Goal: Transaction & Acquisition: Purchase product/service

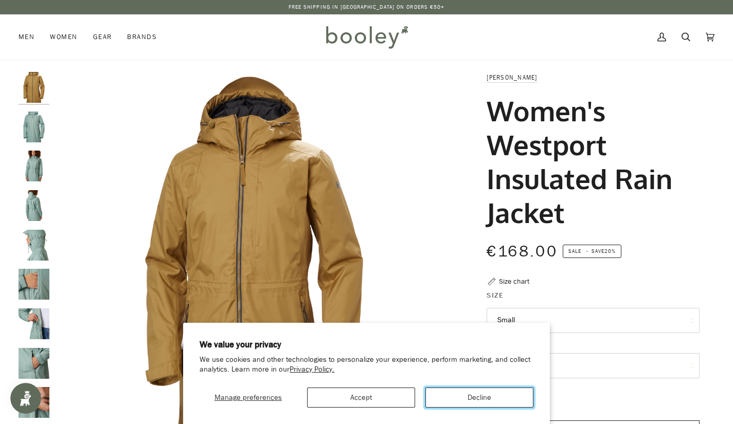
click at [471, 397] on button "Decline" at bounding box center [479, 398] width 108 height 20
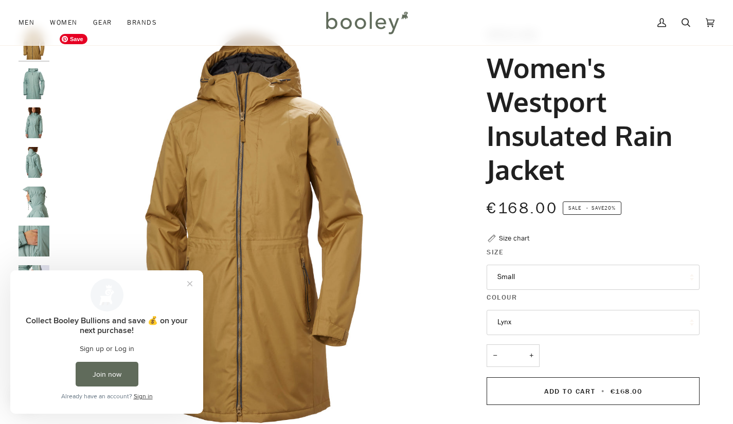
scroll to position [43, 0]
click at [514, 324] on button "Lynx" at bounding box center [592, 322] width 213 height 25
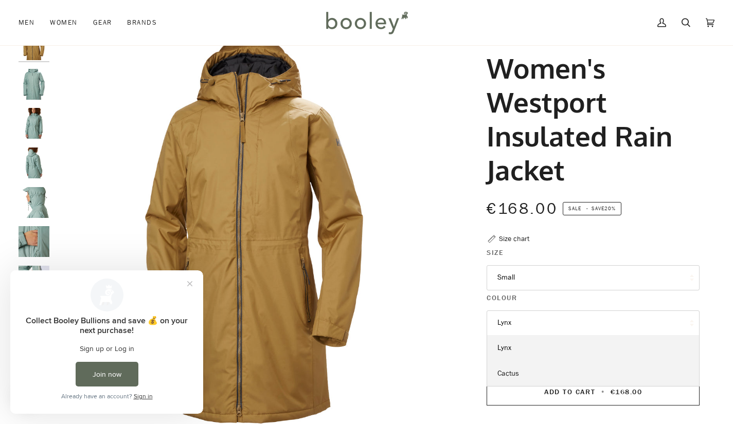
click at [518, 374] on span "Cactus" at bounding box center [508, 374] width 22 height 10
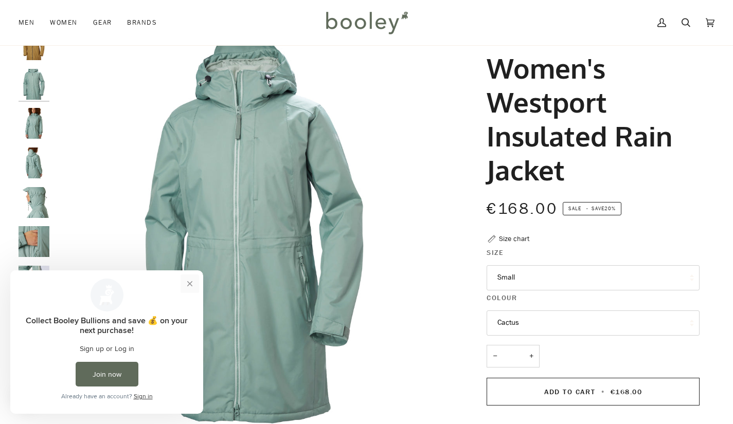
click at [189, 286] on button "Close prompt" at bounding box center [189, 283] width 19 height 19
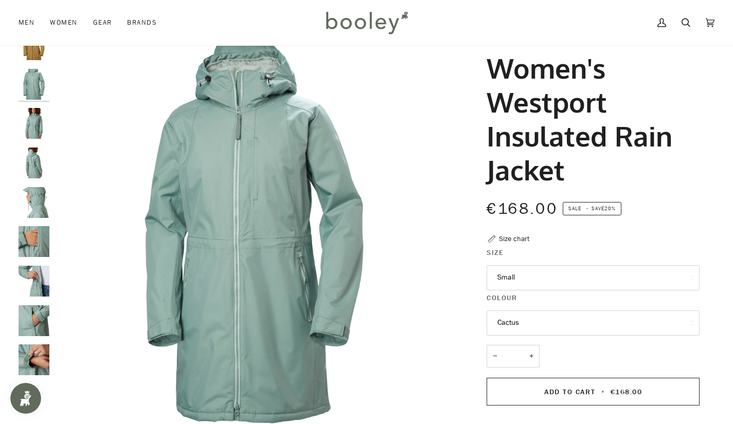
click at [52, 315] on div at bounding box center [37, 206] width 36 height 355
click at [507, 325] on button "Cactus" at bounding box center [592, 322] width 213 height 25
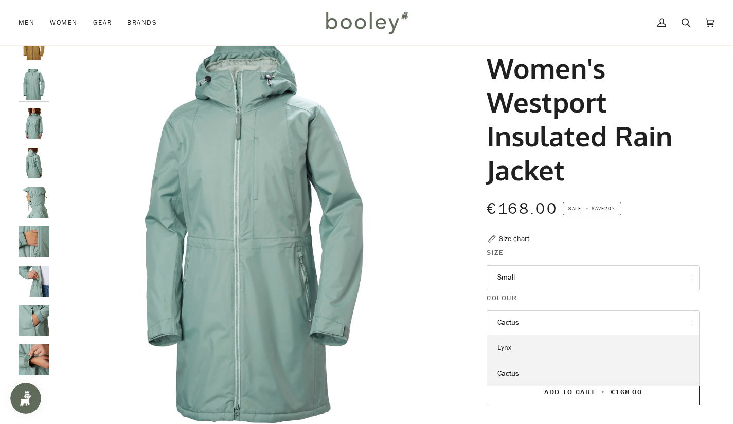
click at [514, 349] on link "Lynx" at bounding box center [593, 348] width 212 height 26
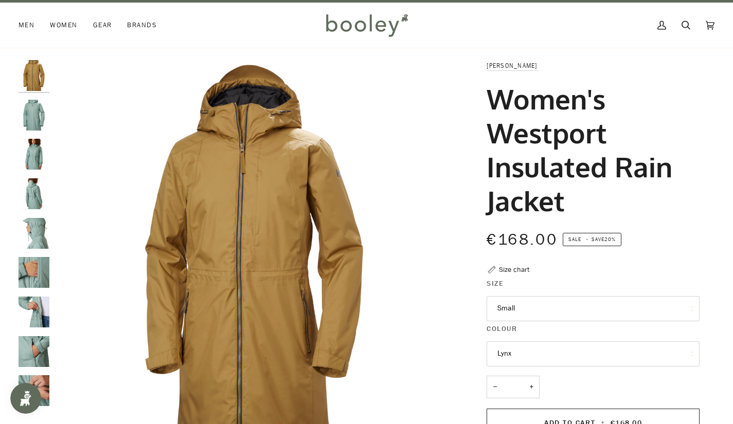
scroll to position [6, 0]
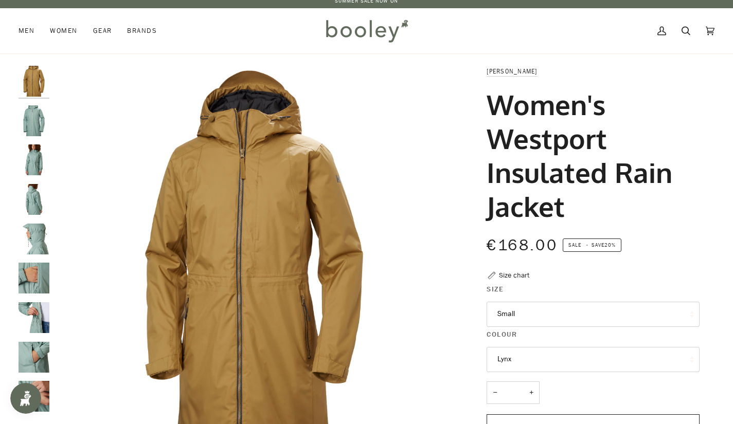
click at [540, 137] on h1 "Women's Westport Insulated Rain Jacket" at bounding box center [588, 155] width 205 height 136
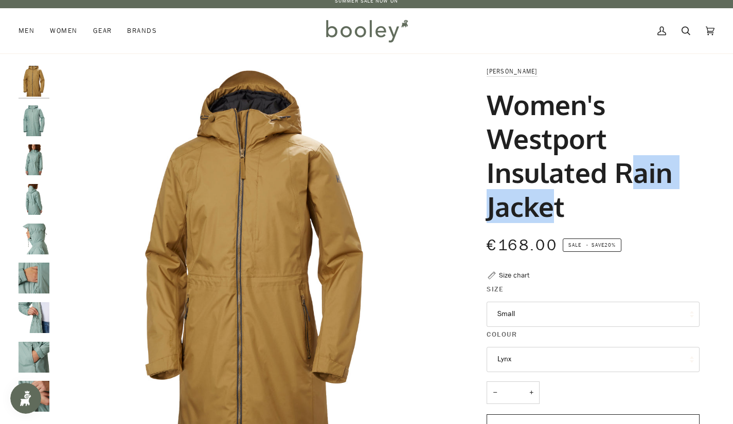
click at [540, 137] on h1 "Women's Westport Insulated Rain Jacket" at bounding box center [588, 155] width 205 height 136
copy h1 "Westport"
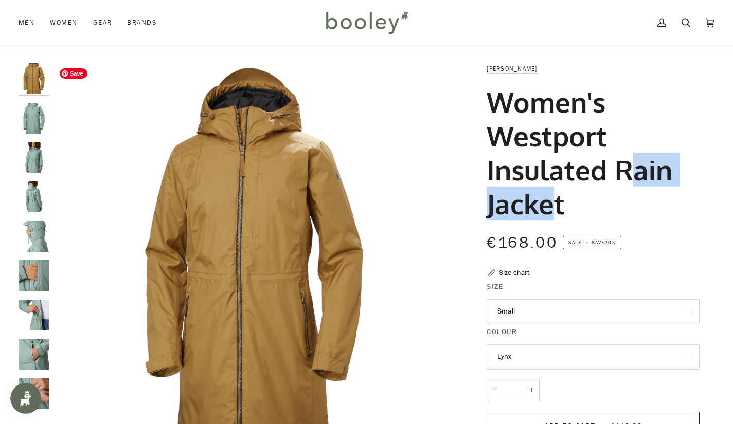
scroll to position [4, 0]
